Goal: Task Accomplishment & Management: Manage account settings

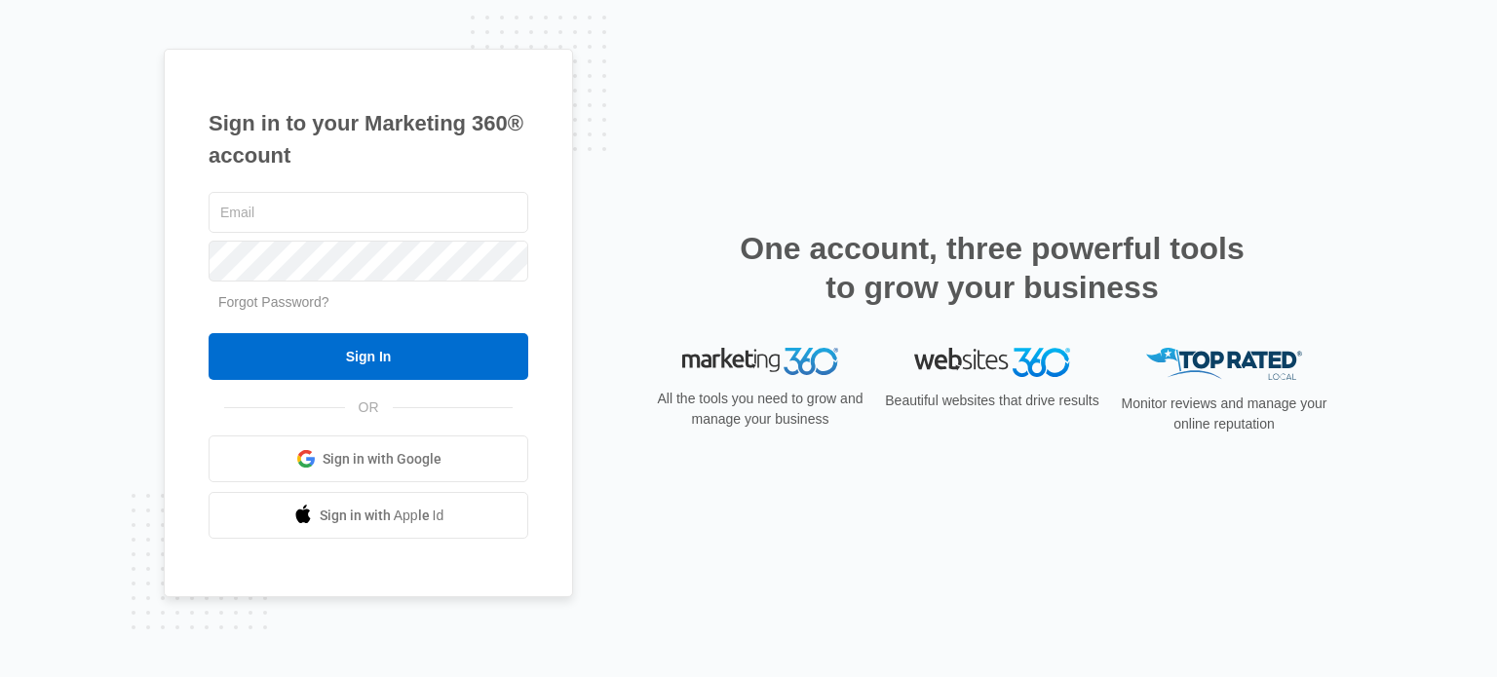
click at [432, 202] on input "text" at bounding box center [369, 212] width 320 height 41
type input "[EMAIL_ADDRESS][DOMAIN_NAME]"
click at [736, 133] on div "Sign in to your Marketing 360® account [EMAIL_ADDRESS][DOMAIN_NAME] Forgot Pass…" at bounding box center [748, 339] width 1169 height 581
click at [304, 297] on link "Forgot Password?" at bounding box center [273, 302] width 111 height 16
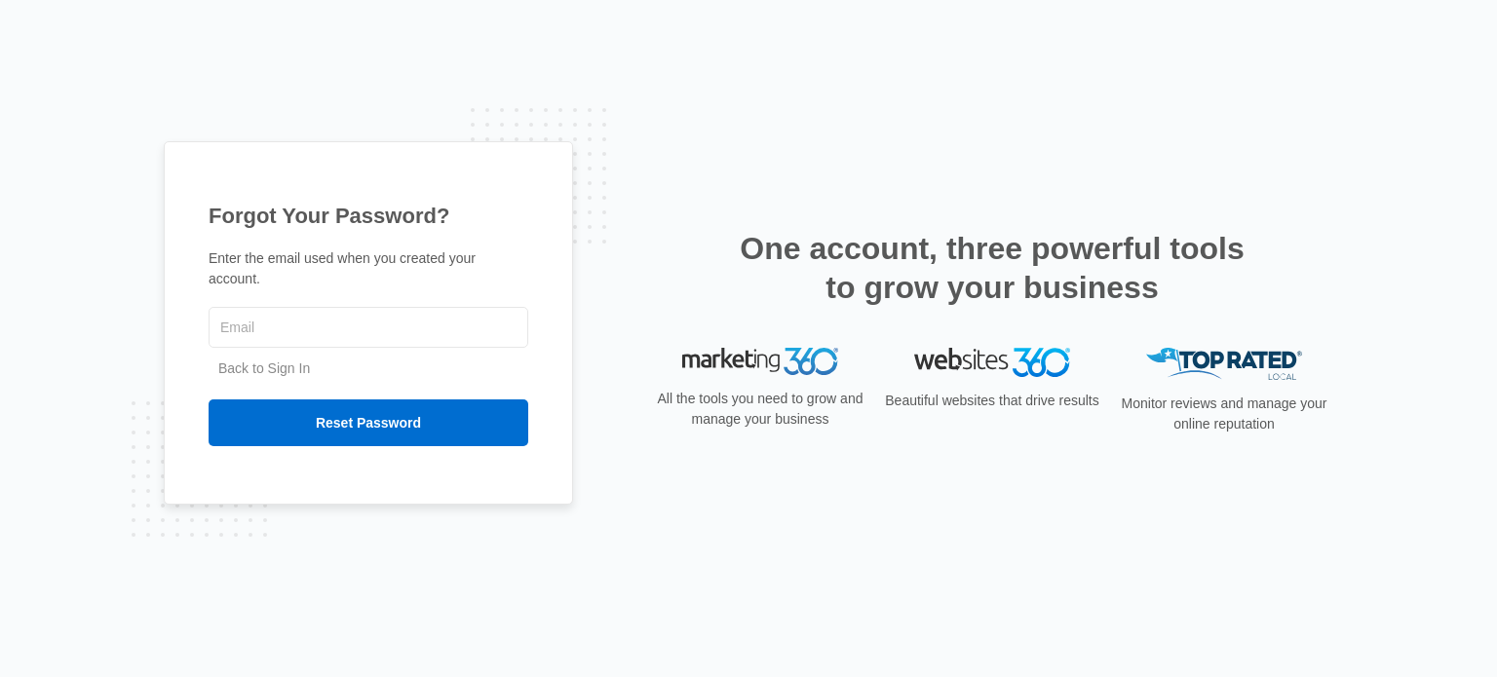
click at [254, 361] on link "Back to Sign In" at bounding box center [264, 369] width 92 height 16
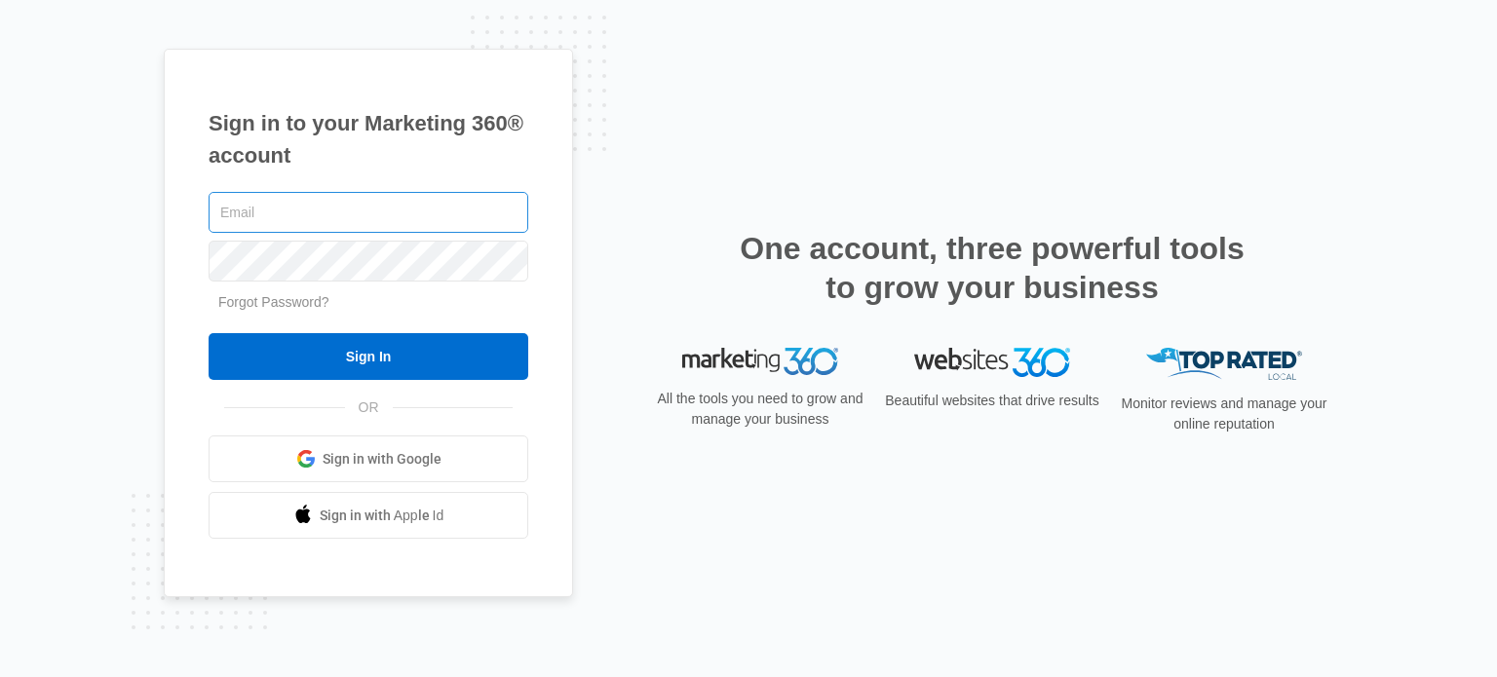
click at [313, 212] on input "text" at bounding box center [369, 212] width 320 height 41
type input "info@bornorthnashville.com"
click at [599, 127] on div "Sign in to your Marketing 360® account info@bornorthnashville.com Forgot Passwo…" at bounding box center [748, 339] width 1169 height 581
click at [185, 276] on div "Sign in to your Marketing 360® account info@bornorthnashville.com Forgot Passwo…" at bounding box center [368, 324] width 409 height 550
click at [222, 295] on link "Forgot Password?" at bounding box center [273, 302] width 111 height 16
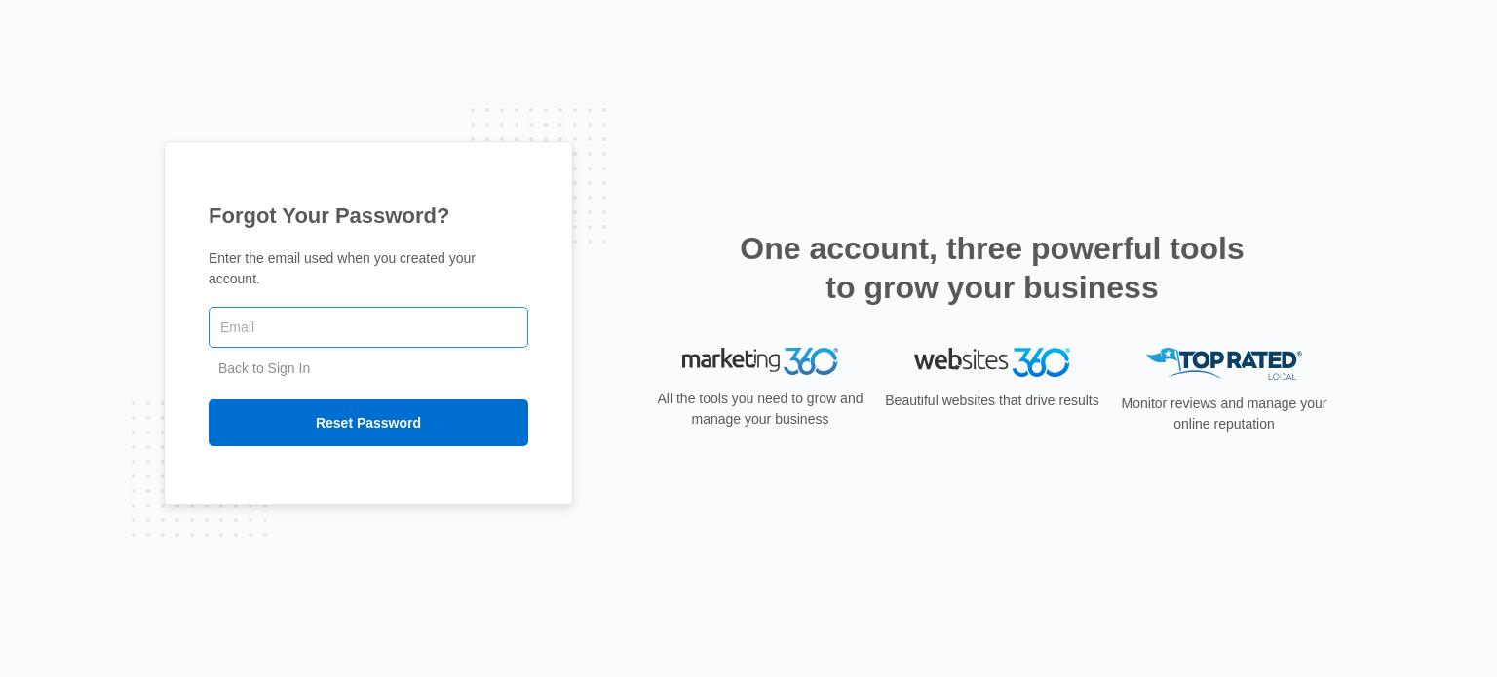
click at [327, 311] on input "text" at bounding box center [369, 327] width 320 height 41
type input "[EMAIL_ADDRESS][DOMAIN_NAME]"
click at [660, 259] on div "One account, three powerful tools to grow your business" at bounding box center [992, 288] width 682 height 119
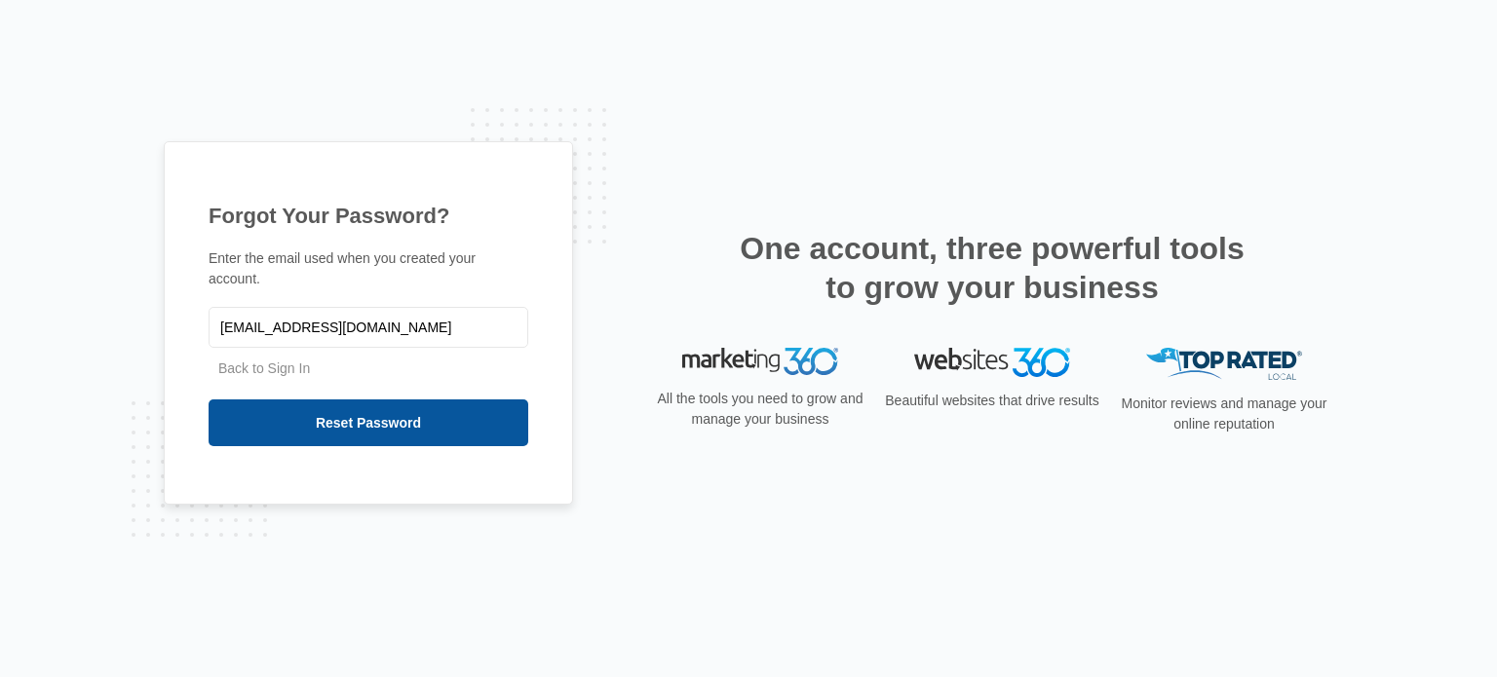
click at [417, 424] on input "Reset Password" at bounding box center [369, 423] width 320 height 47
